Goal: Information Seeking & Learning: Learn about a topic

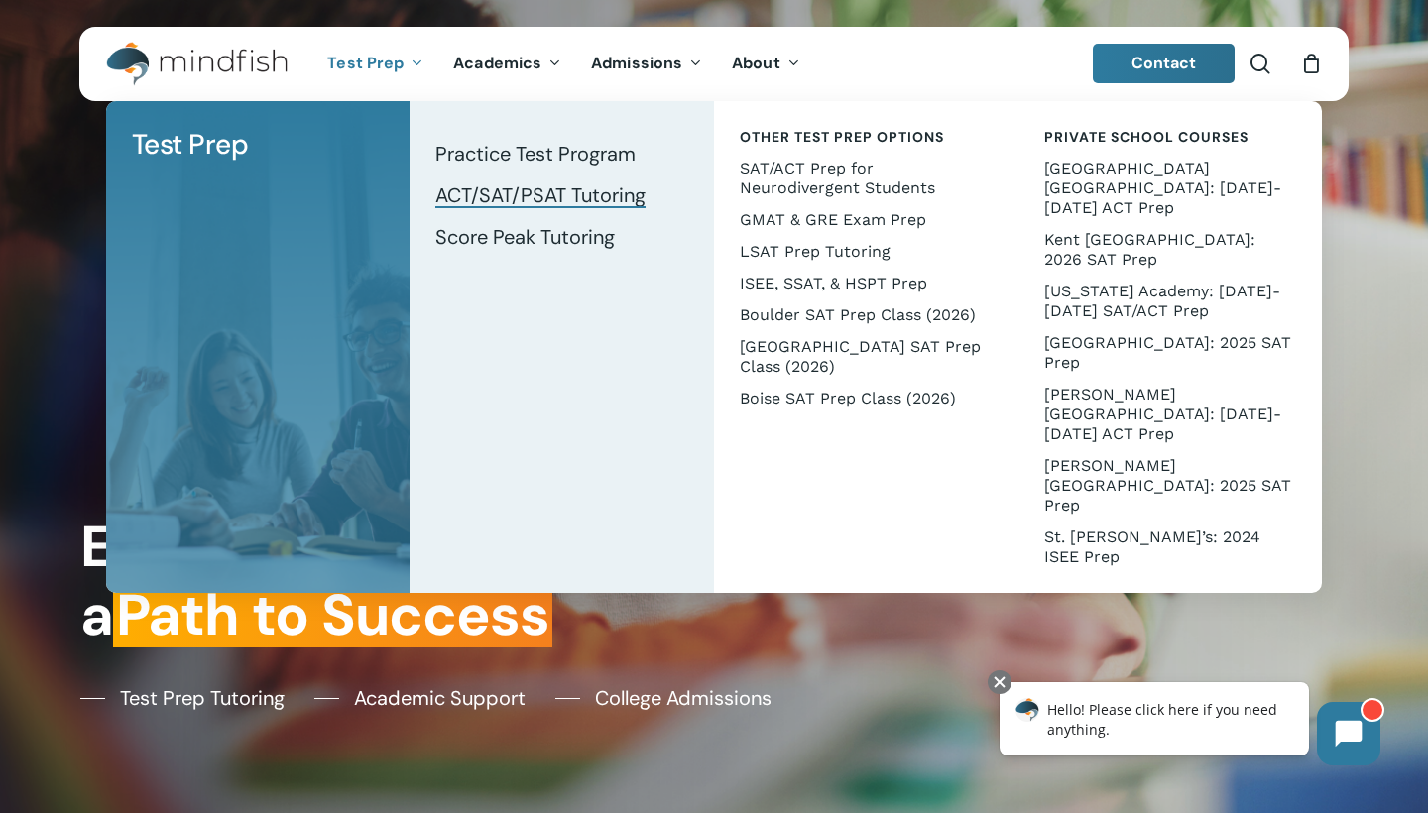
click at [547, 197] on span "ACT/SAT/PSAT Tutoring" at bounding box center [540, 195] width 210 height 26
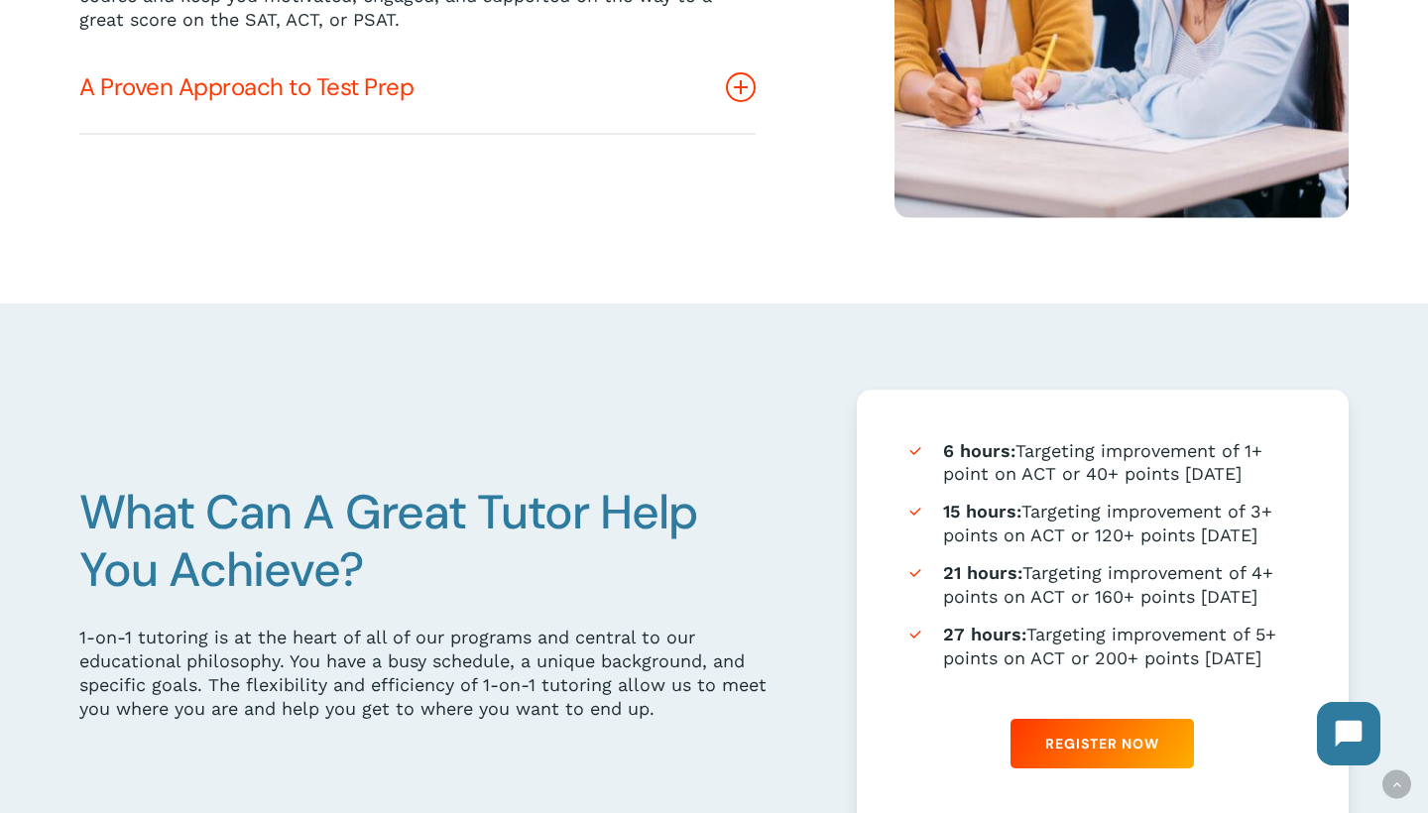
scroll to position [822, 0]
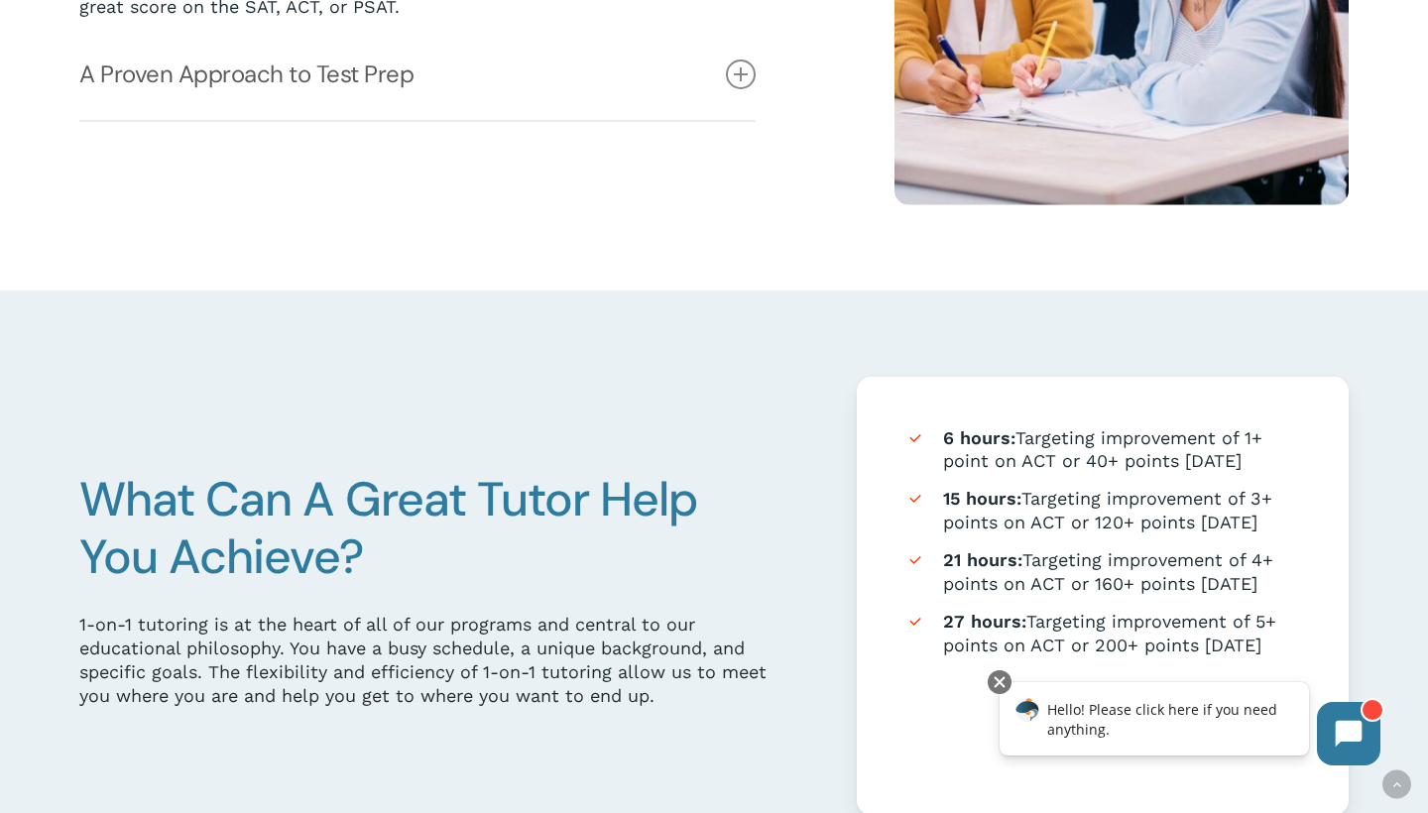
drag, startPoint x: 1267, startPoint y: 637, endPoint x: 932, endPoint y: 446, distance: 385.5
click at [932, 446] on ul "6 hours: Targeting improvement of 1+ point on ACT or 40+ points on SAT 15 hours…" at bounding box center [1102, 541] width 394 height 230
copy ul "6 hours: Targeting improvement of 1+ point on ACT or 40+ points on SAT 15 hours…"
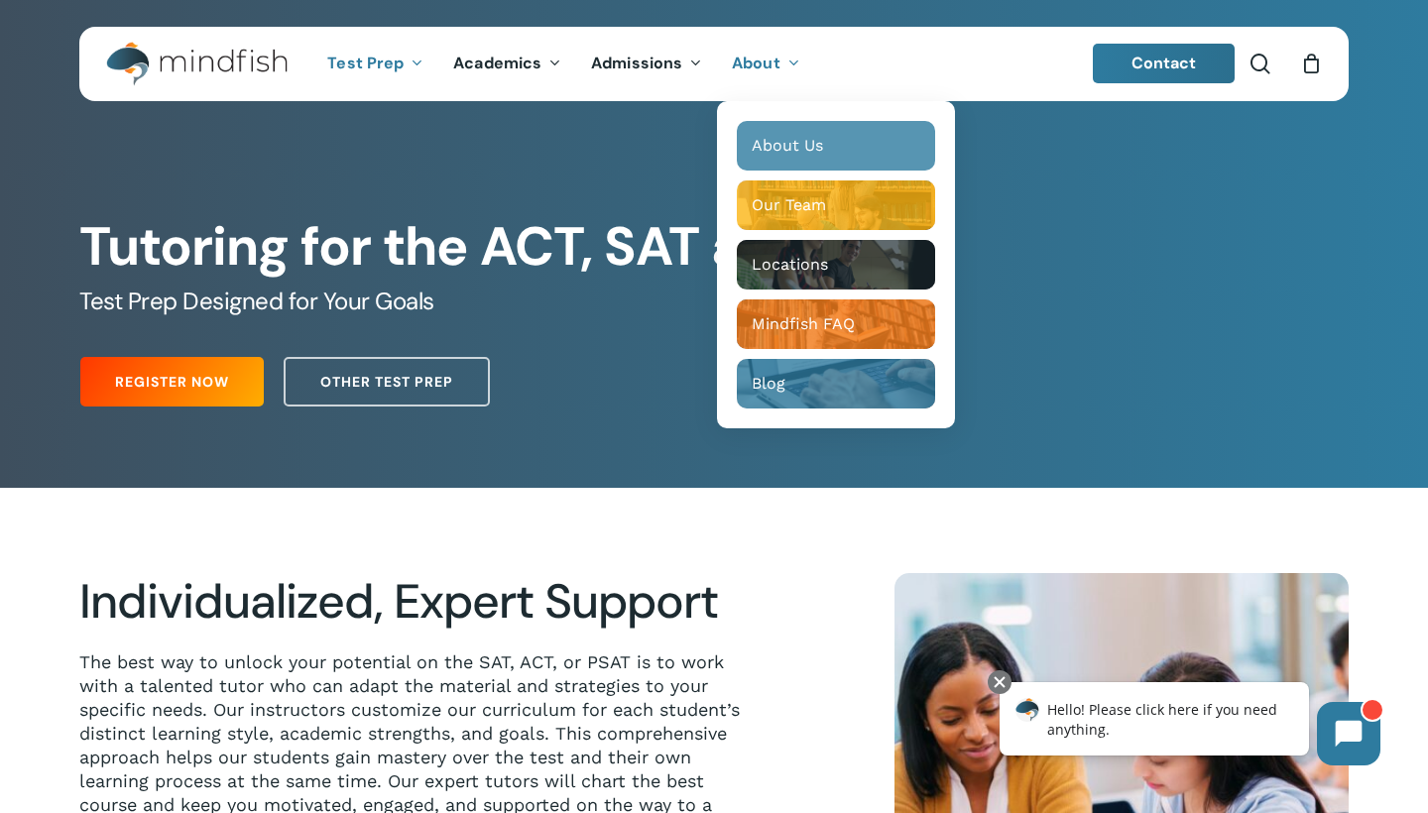
scroll to position [0, 0]
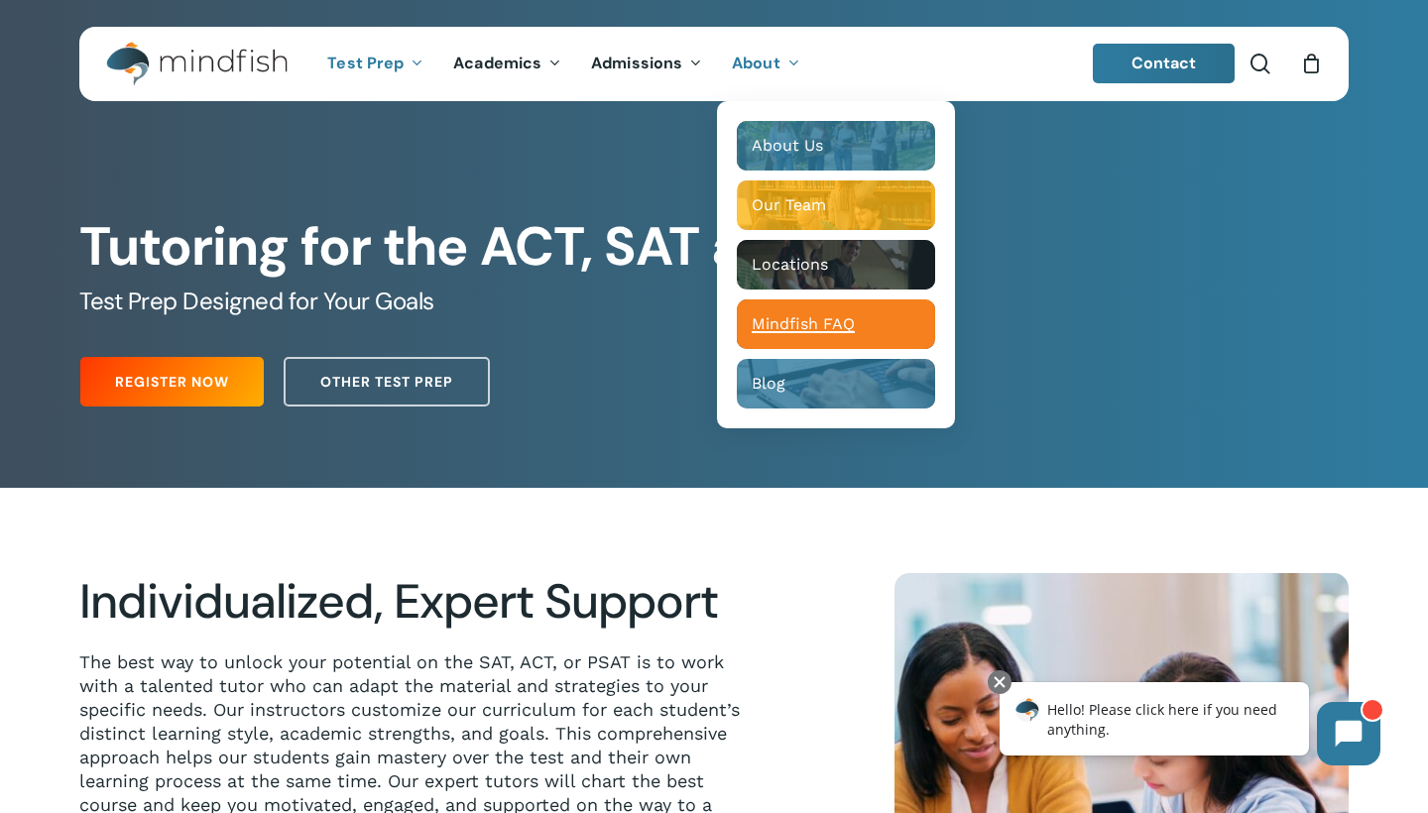
click at [777, 330] on span "Mindfish FAQ" at bounding box center [803, 323] width 103 height 19
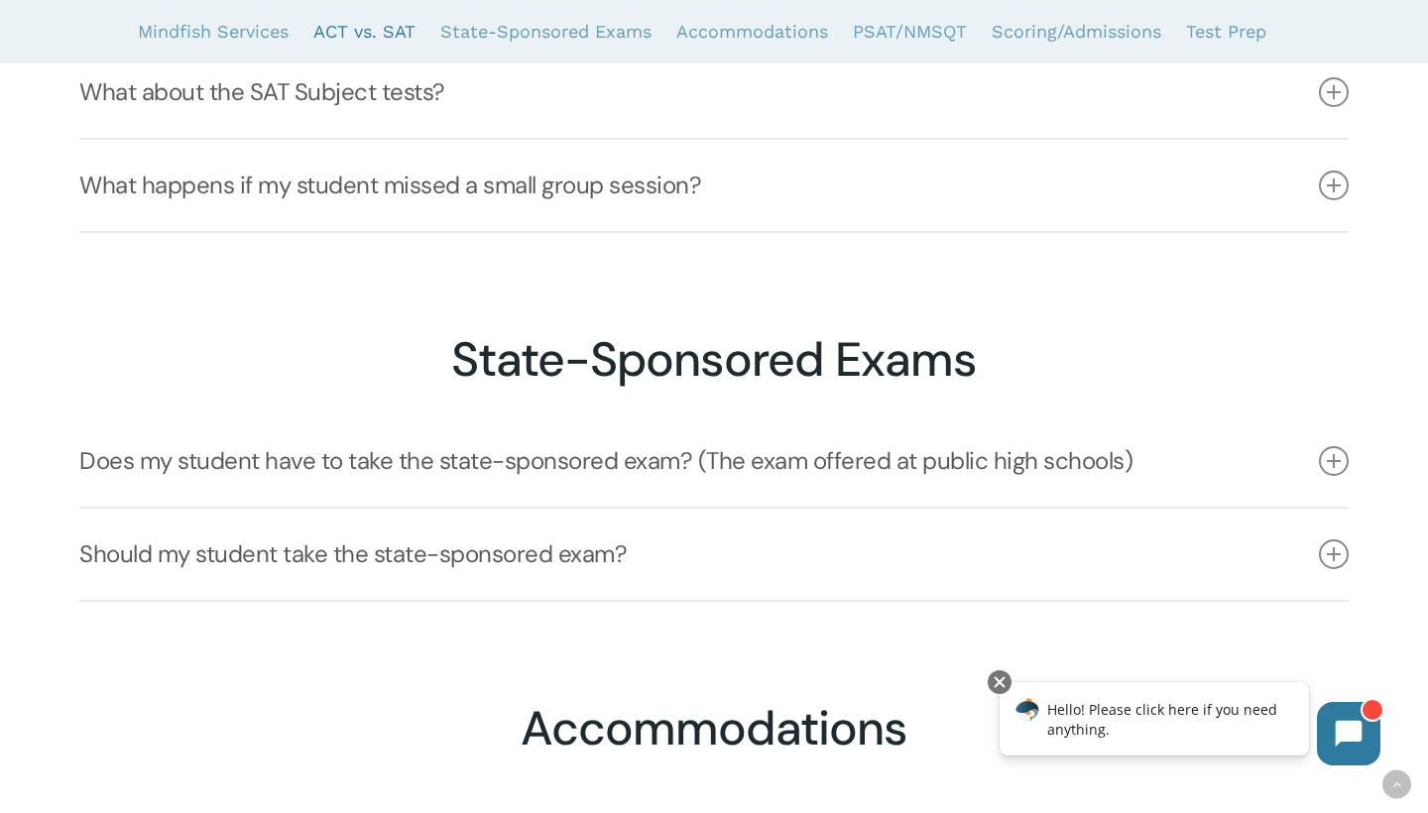
scroll to position [3160, 0]
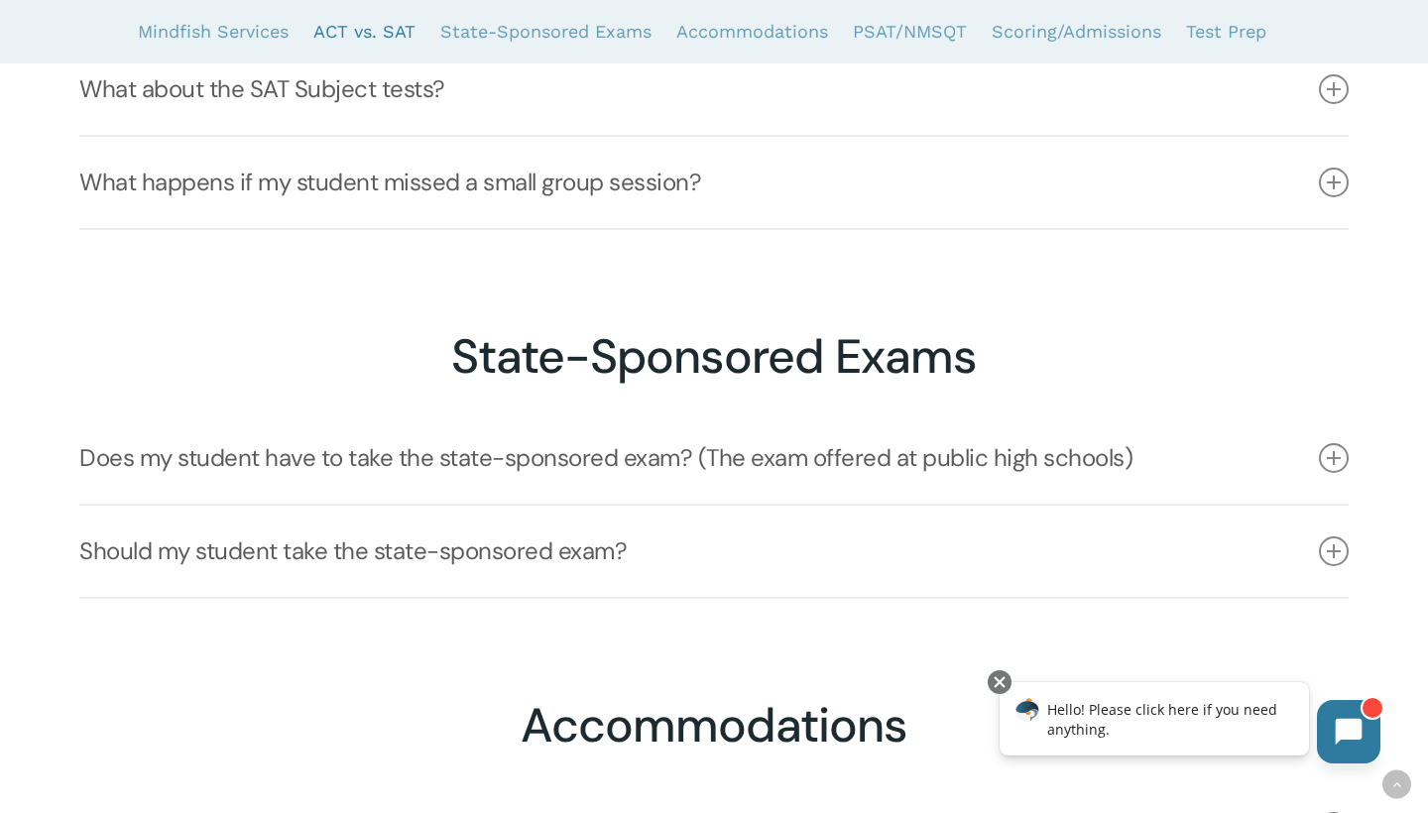
click at [1366, 742] on button at bounding box center [1348, 731] width 63 height 63
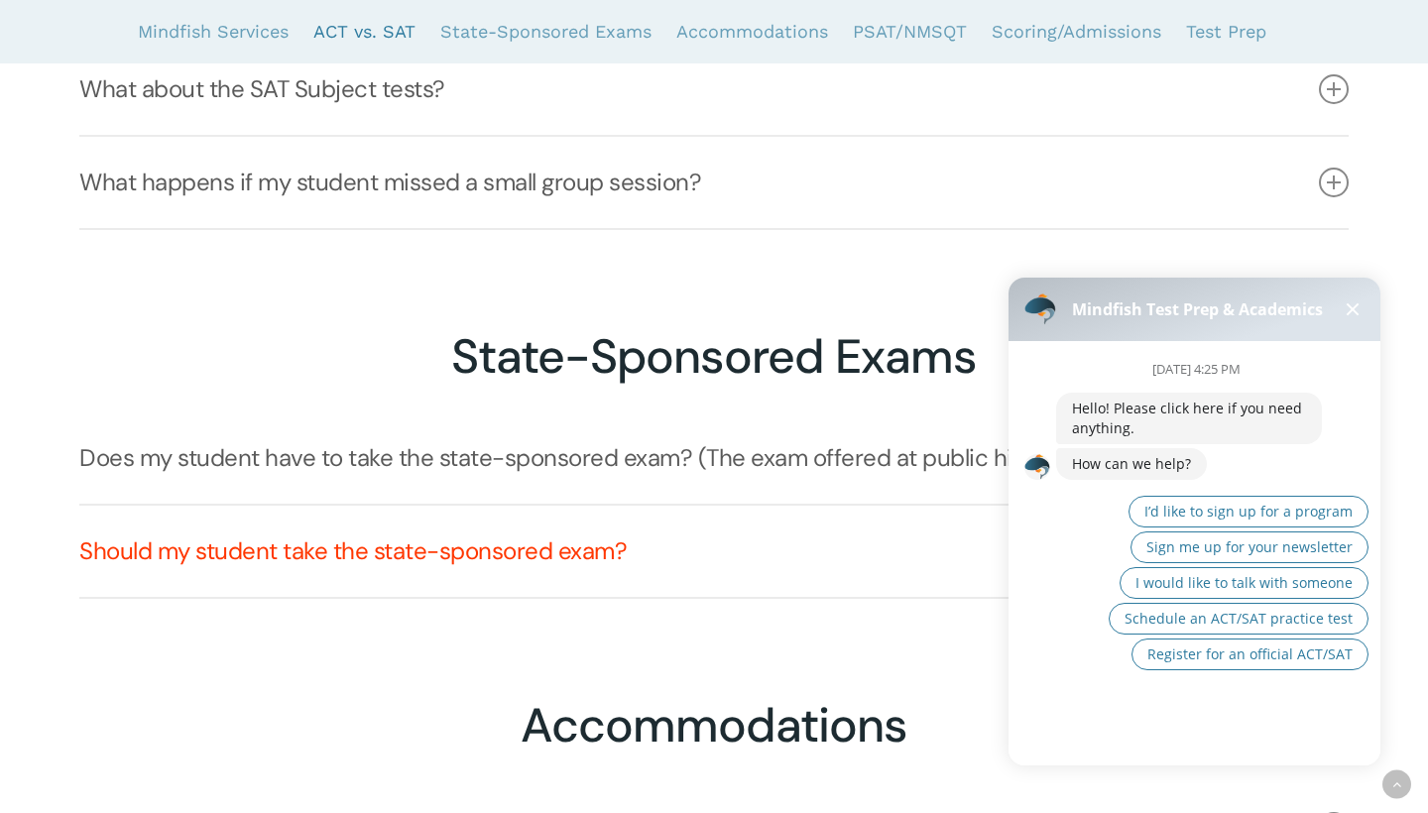
click at [816, 567] on link "Should my student take the state-sponsored exam?" at bounding box center [713, 551] width 1269 height 91
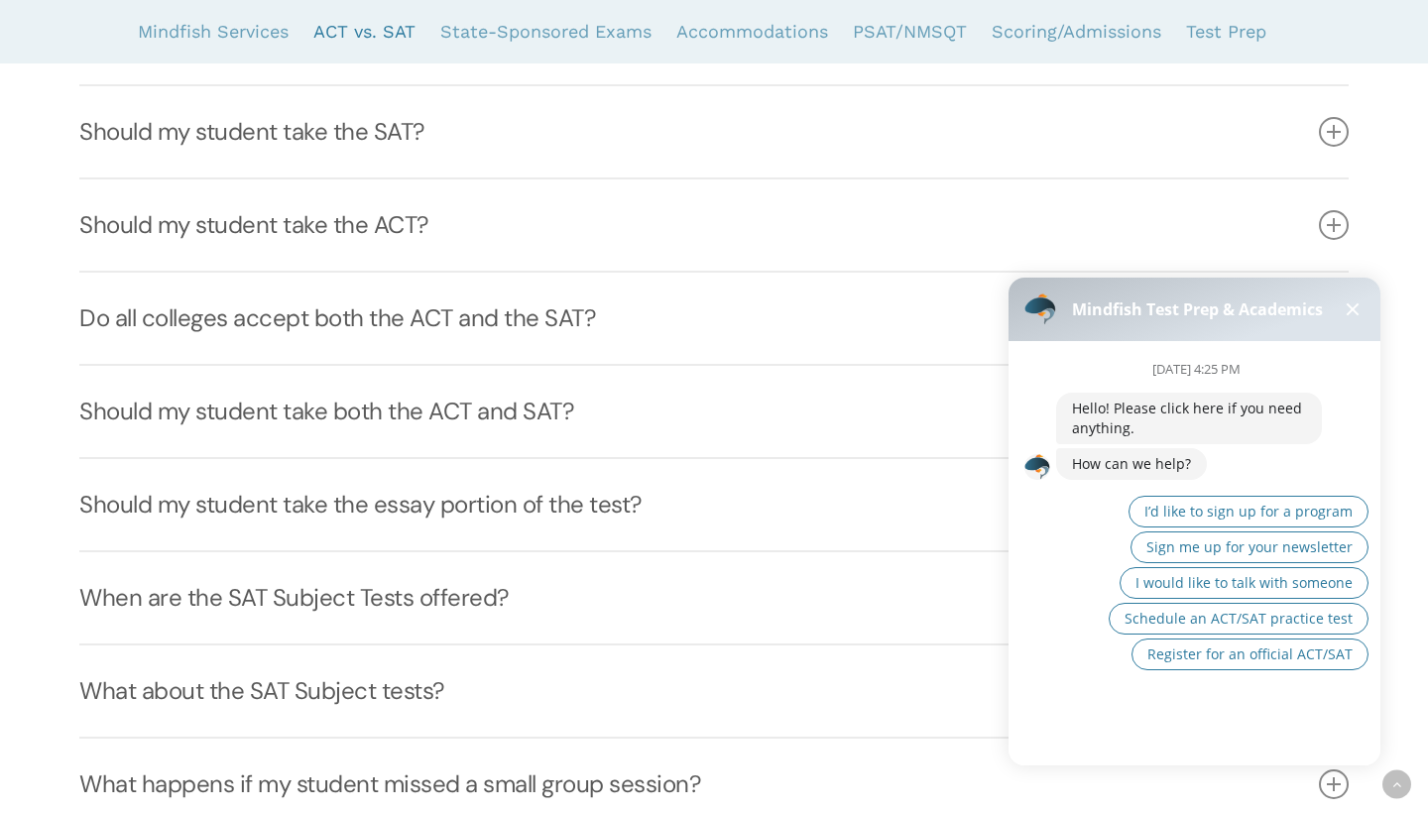
scroll to position [2281, 0]
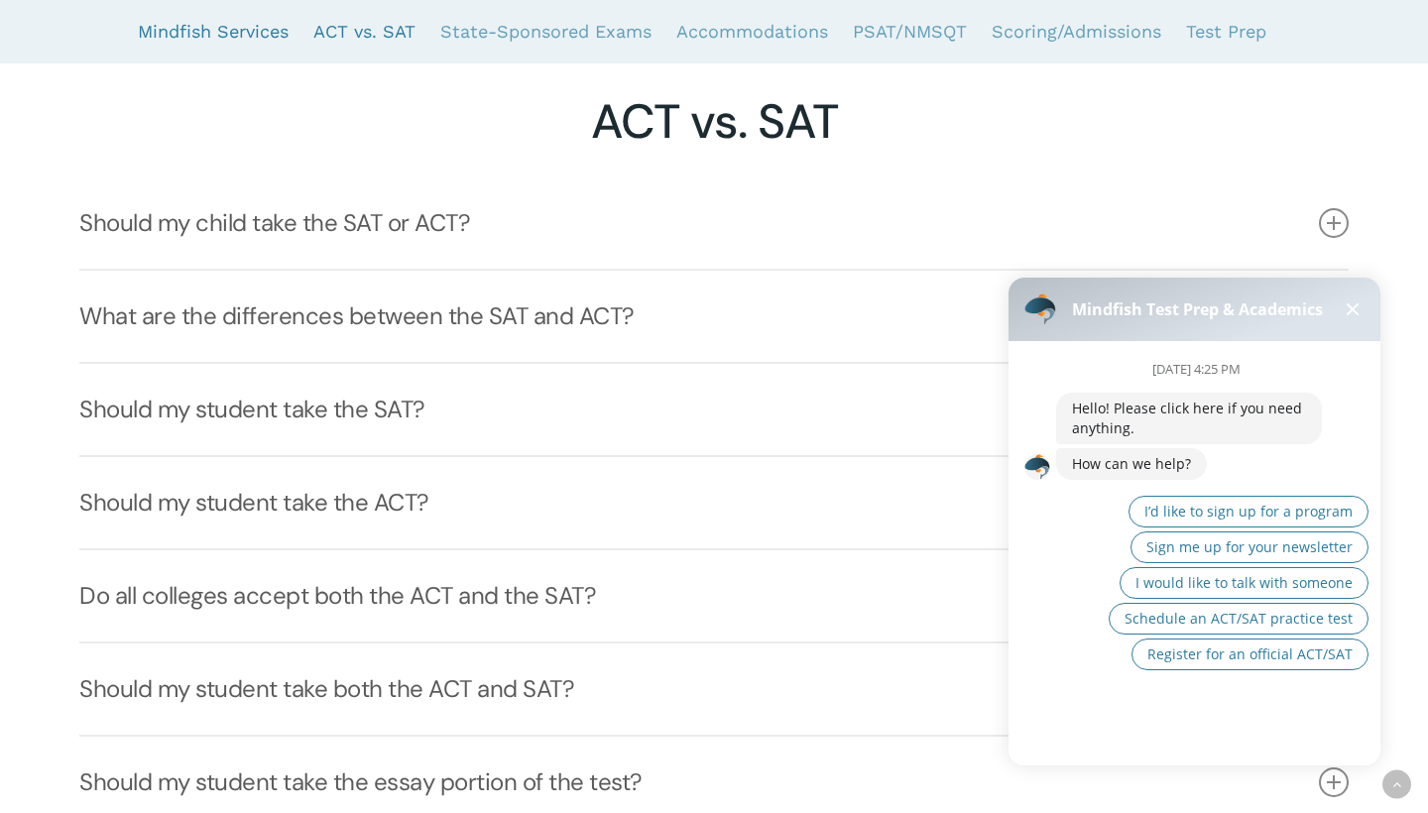
click at [249, 31] on link "Mindfish Services" at bounding box center [213, 31] width 151 height 63
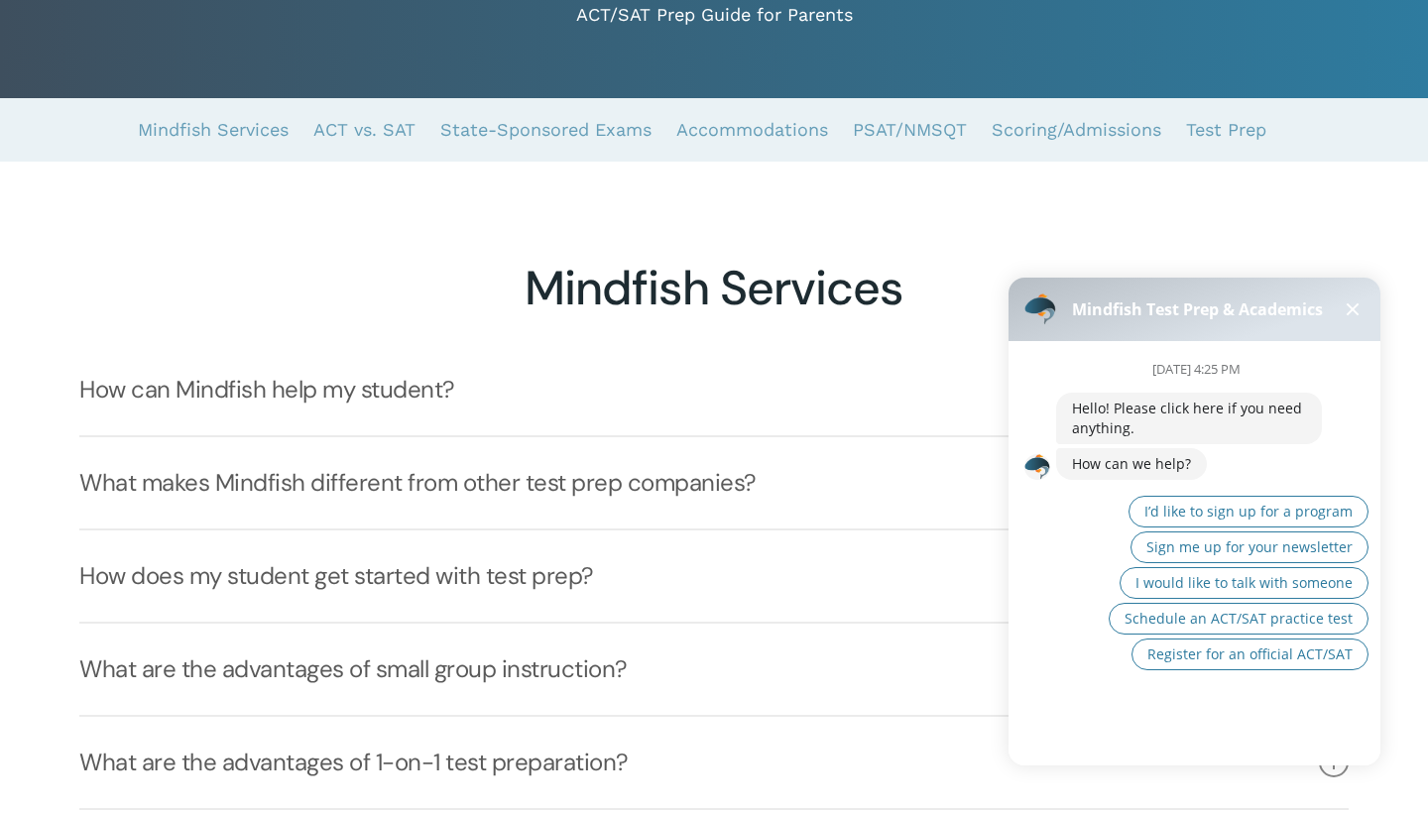
scroll to position [253, 0]
click at [1350, 307] on span at bounding box center [1353, 309] width 13 height 13
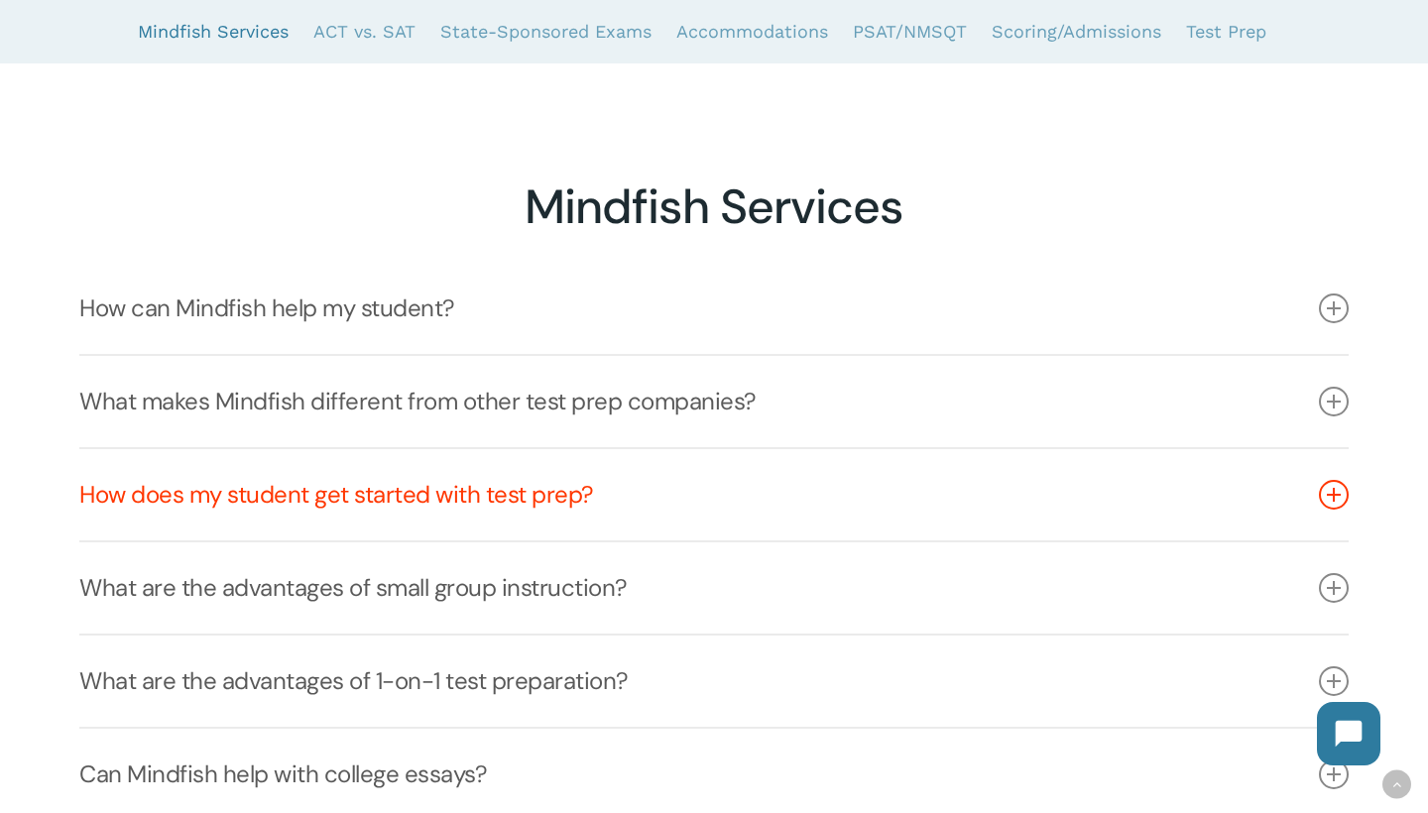
scroll to position [364, 0]
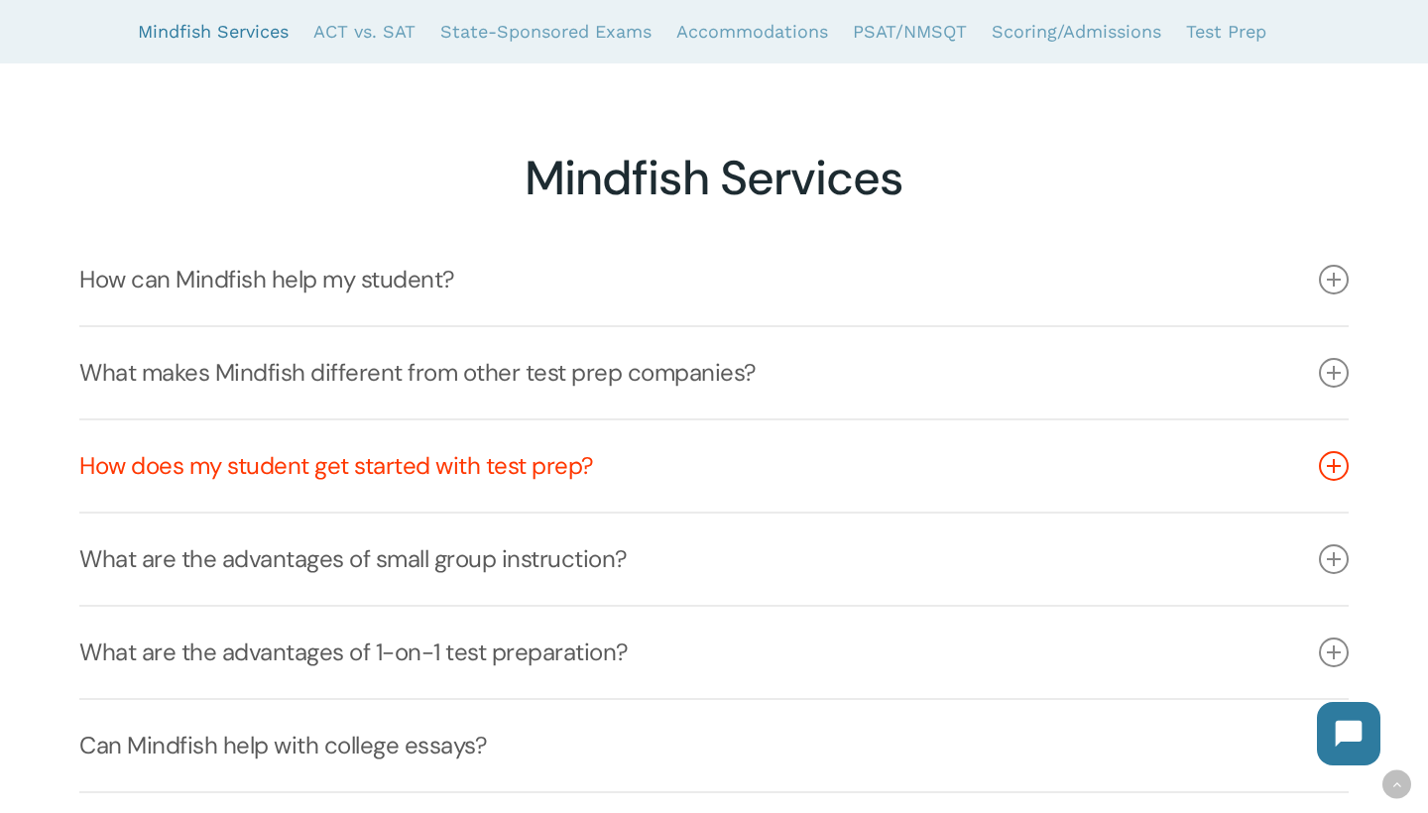
click at [384, 460] on link "How does my student get started with test prep?" at bounding box center [713, 465] width 1269 height 91
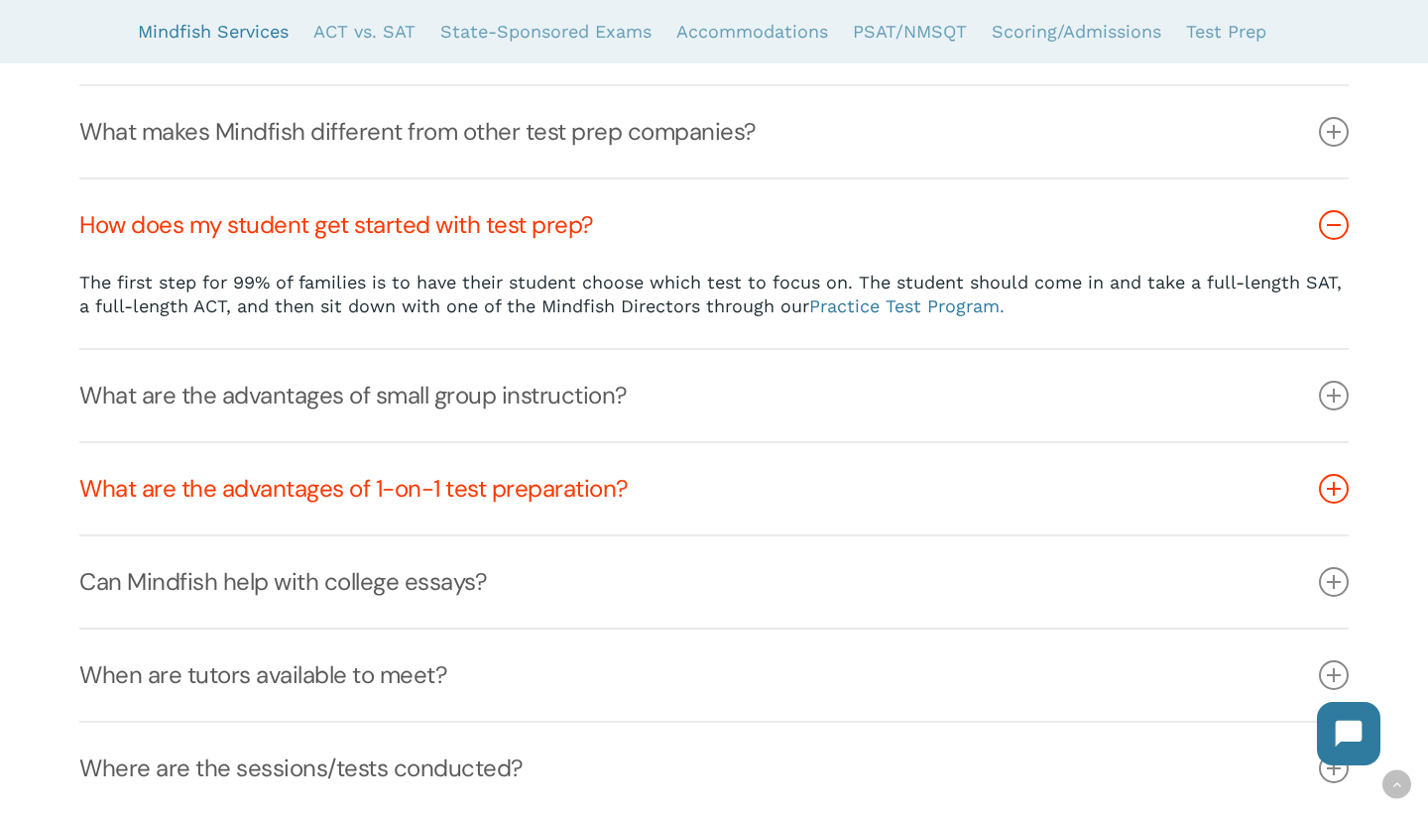
scroll to position [642, 0]
